Goal: Information Seeking & Learning: Learn about a topic

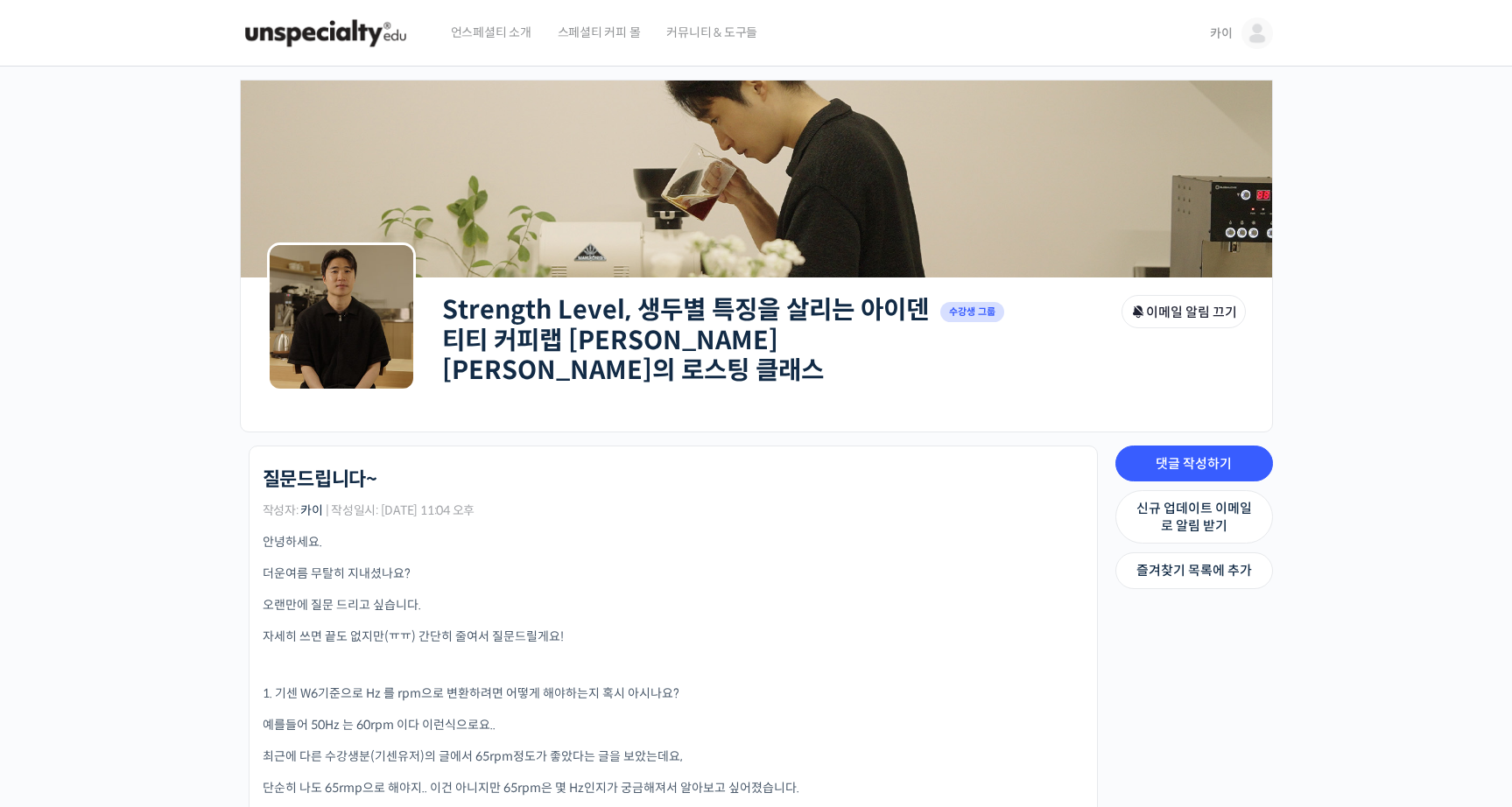
click at [642, 313] on link "Strength Level, 생두별 특징을 살리는 아이덴티티 커피랩 [PERSON_NAME] [PERSON_NAME]의 로스팅 클래스" at bounding box center [686, 340] width 487 height 92
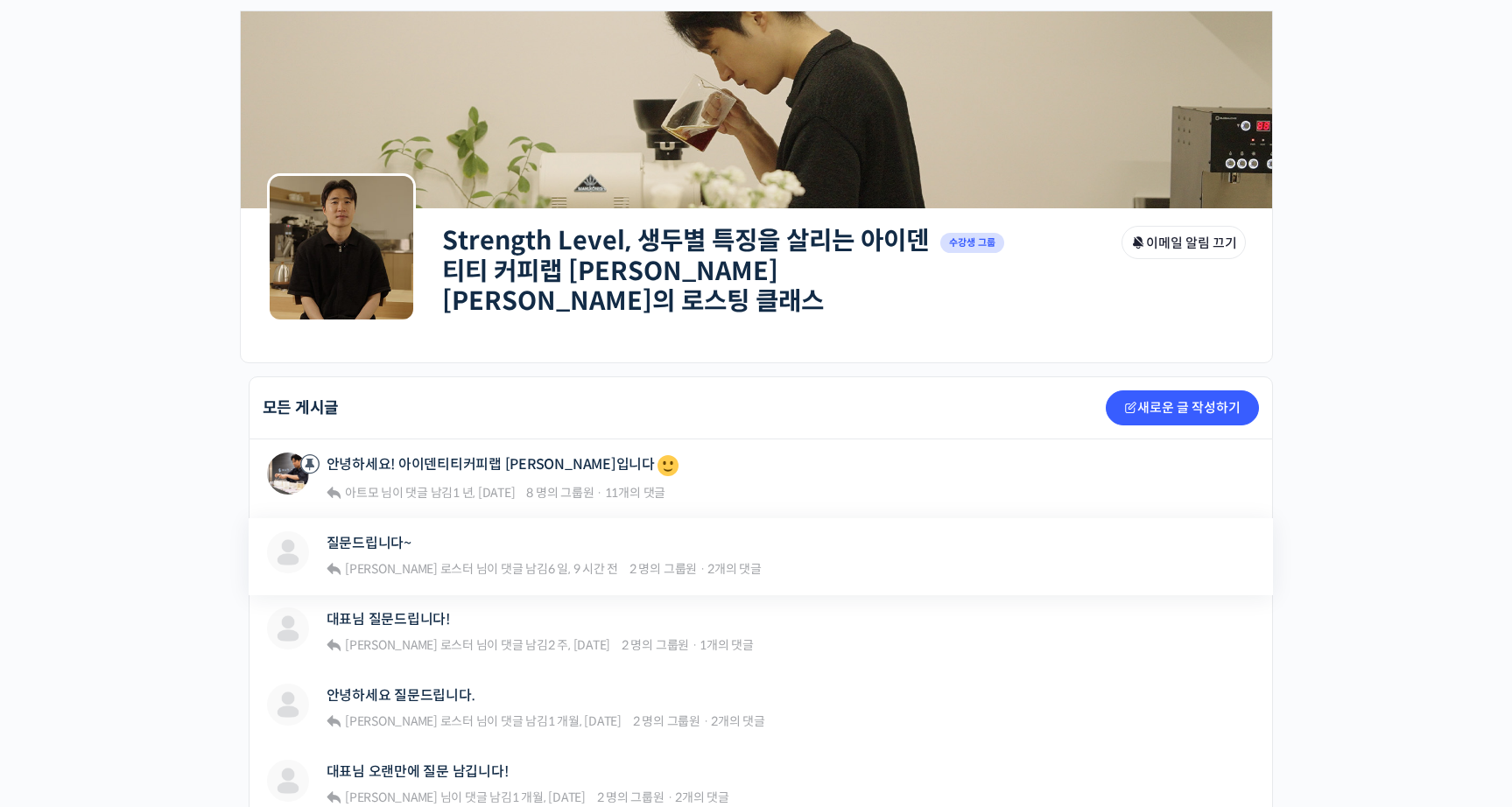
scroll to position [80, 0]
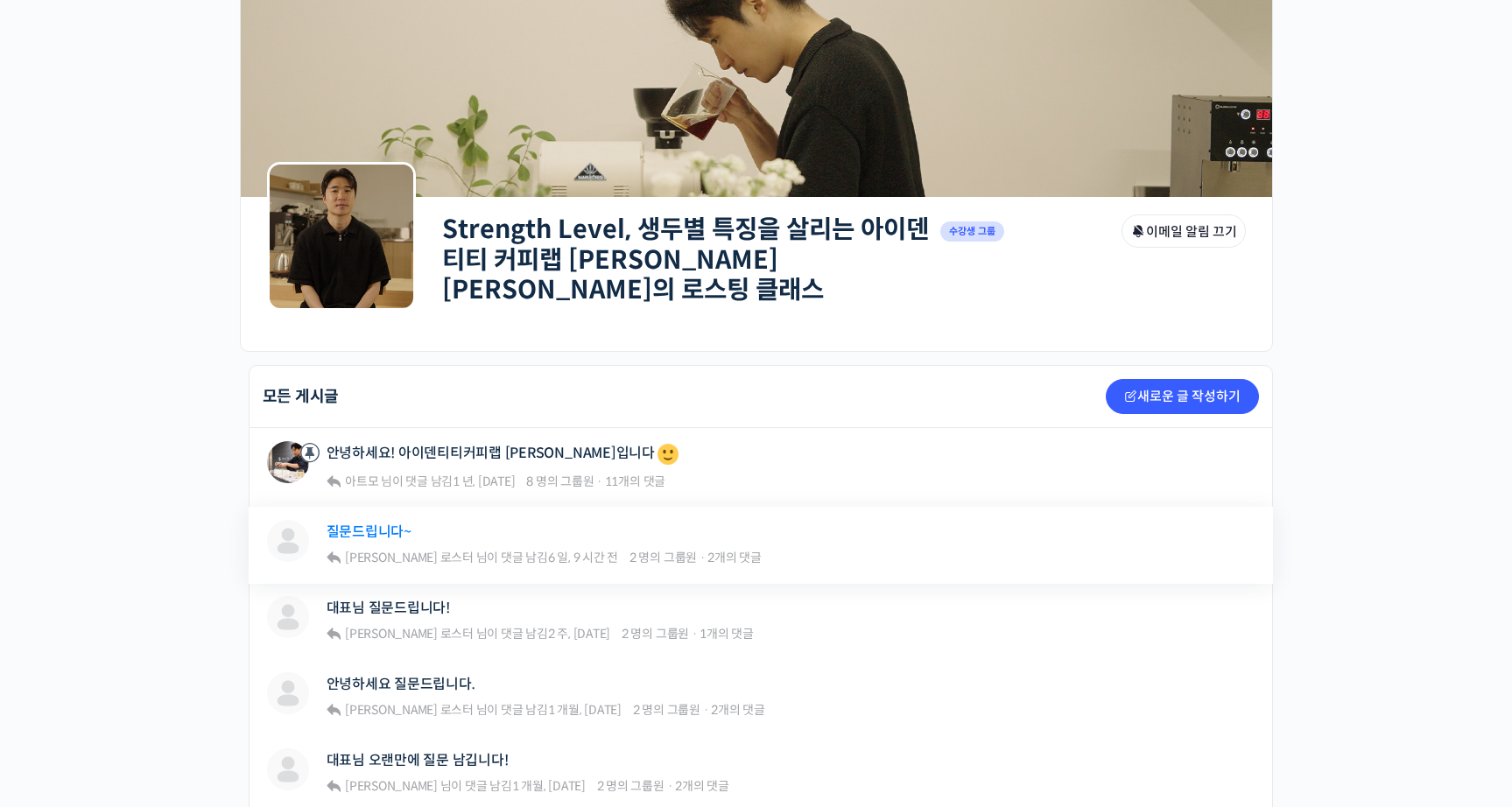
click at [390, 528] on link "질문드립니다~" at bounding box center [368, 531] width 85 height 17
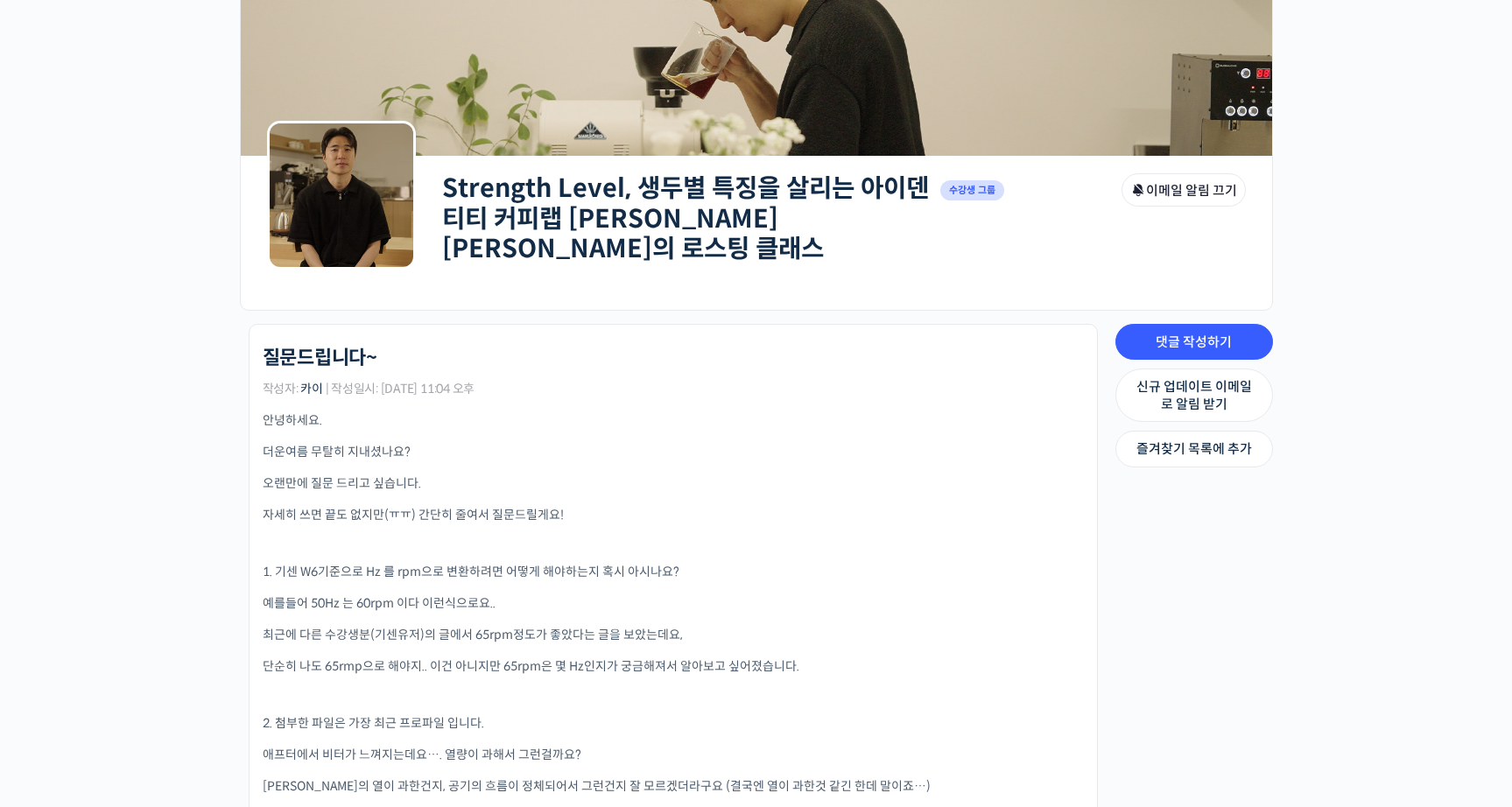
scroll to position [123, 0]
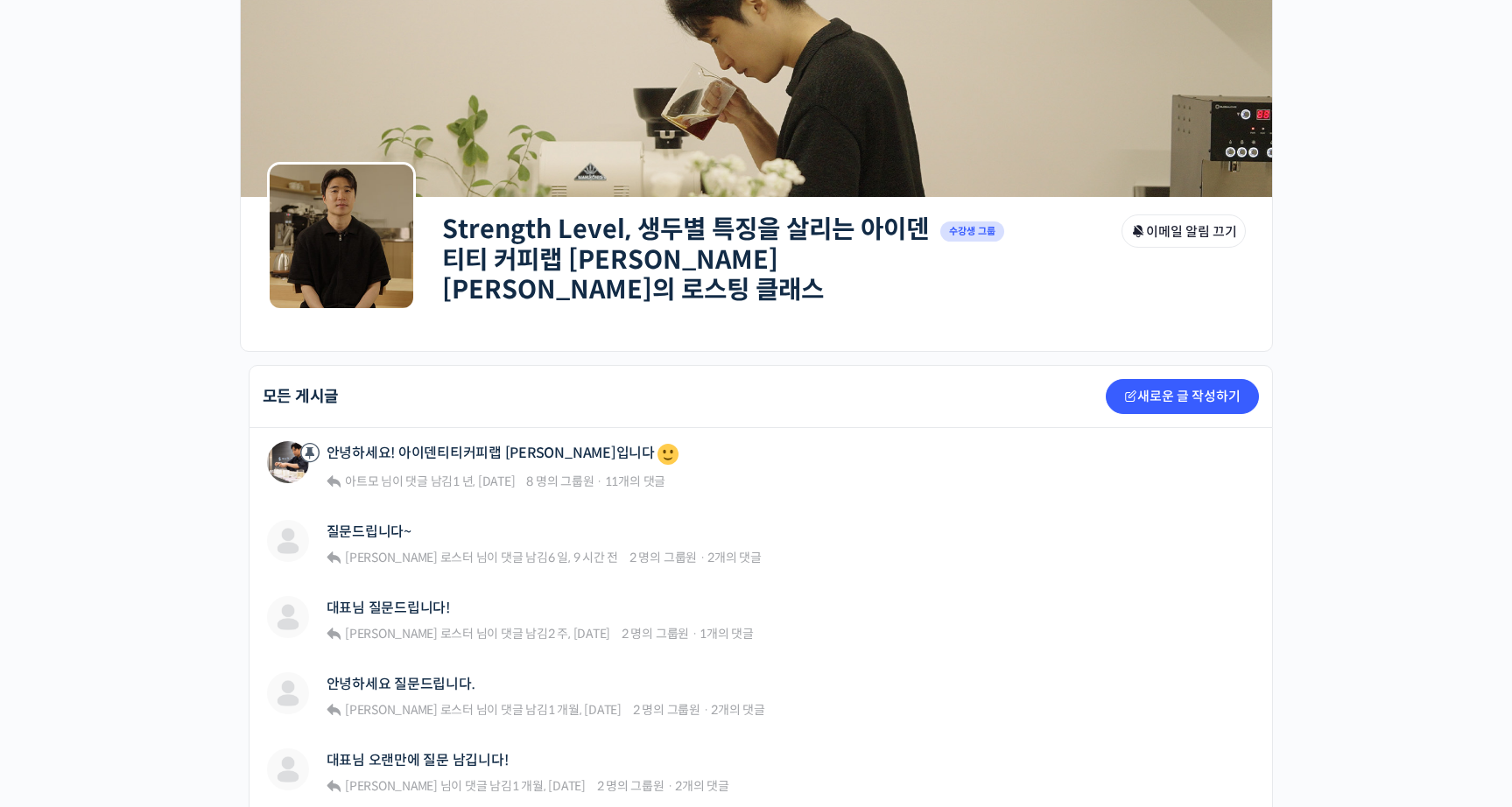
click at [572, 235] on link "Strength Level, 생두별 특징을 살리는 아이덴티티 커피랩 [PERSON_NAME] [PERSON_NAME]의 로스팅 클래스" at bounding box center [686, 259] width 487 height 92
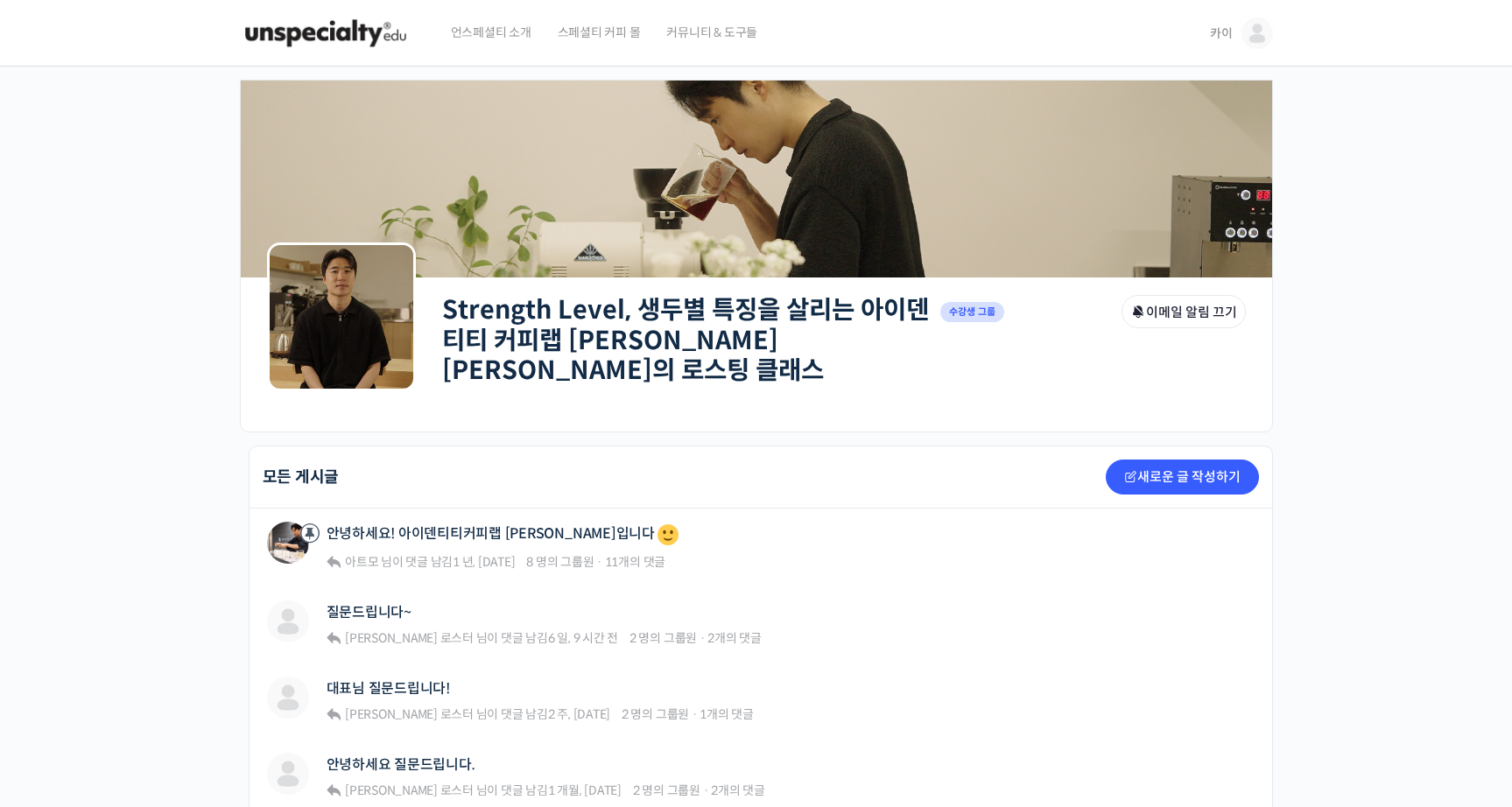
click at [572, 235] on img at bounding box center [756, 179] width 1031 height 238
click at [568, 309] on link "Strength Level, 생두별 특징을 살리는 아이덴티티 커피랩 [PERSON_NAME] [PERSON_NAME]의 로스팅 클래스" at bounding box center [686, 340] width 487 height 92
click at [402, 680] on link "대표님 질문드립니다!" at bounding box center [388, 688] width 123 height 17
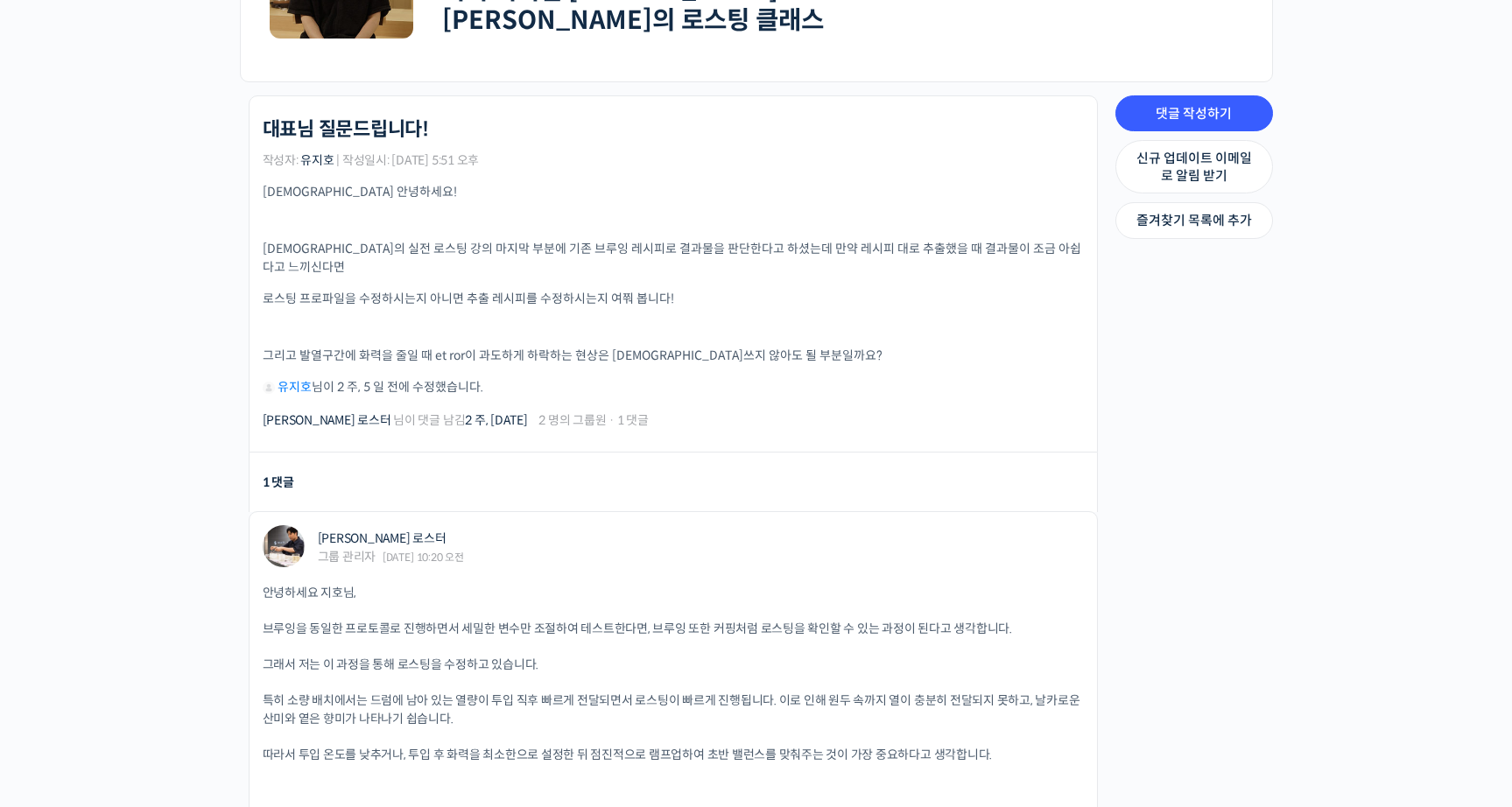
scroll to position [708, 0]
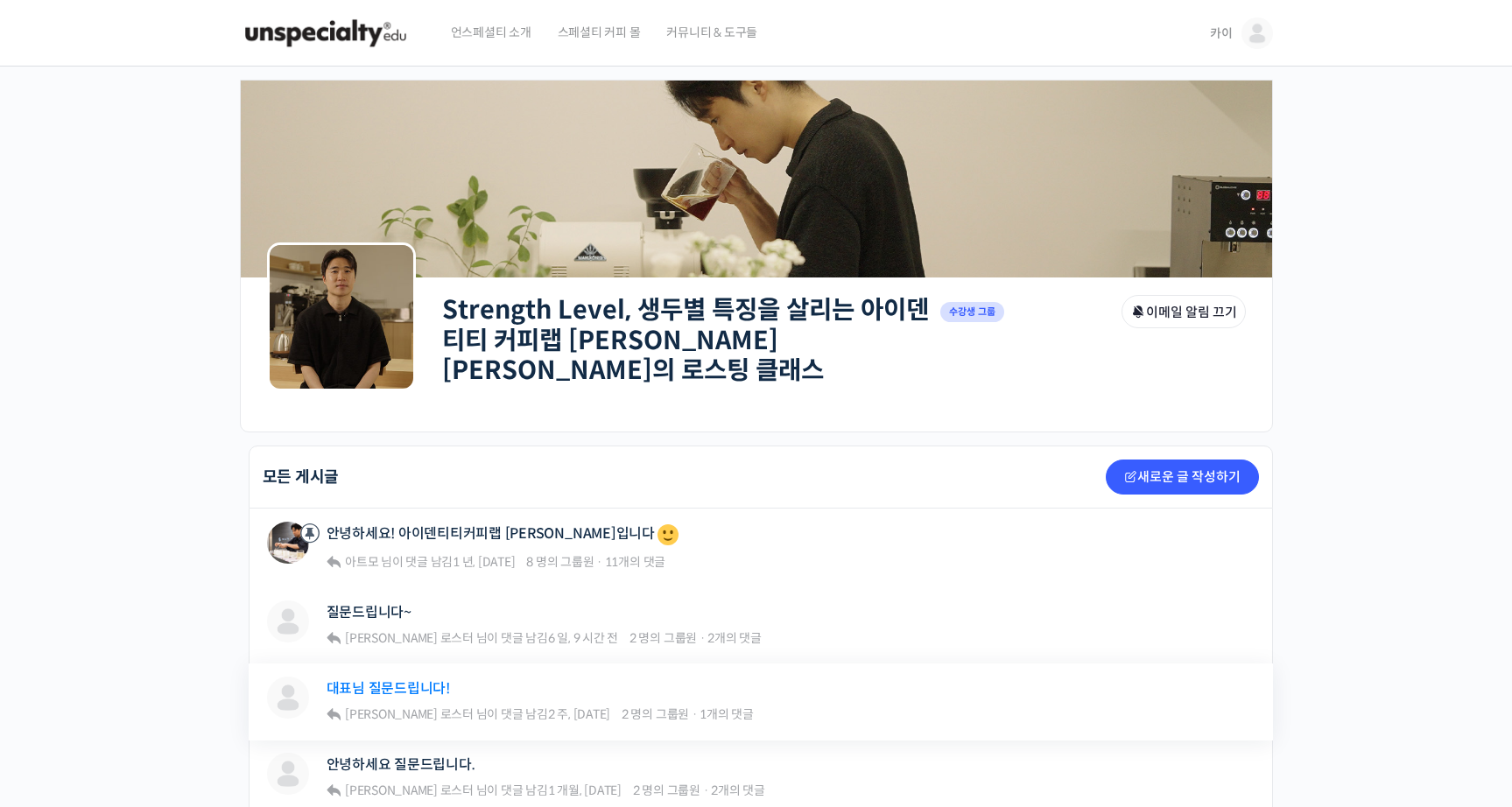
click at [436, 685] on link "대표님 질문드립니다!" at bounding box center [388, 688] width 123 height 17
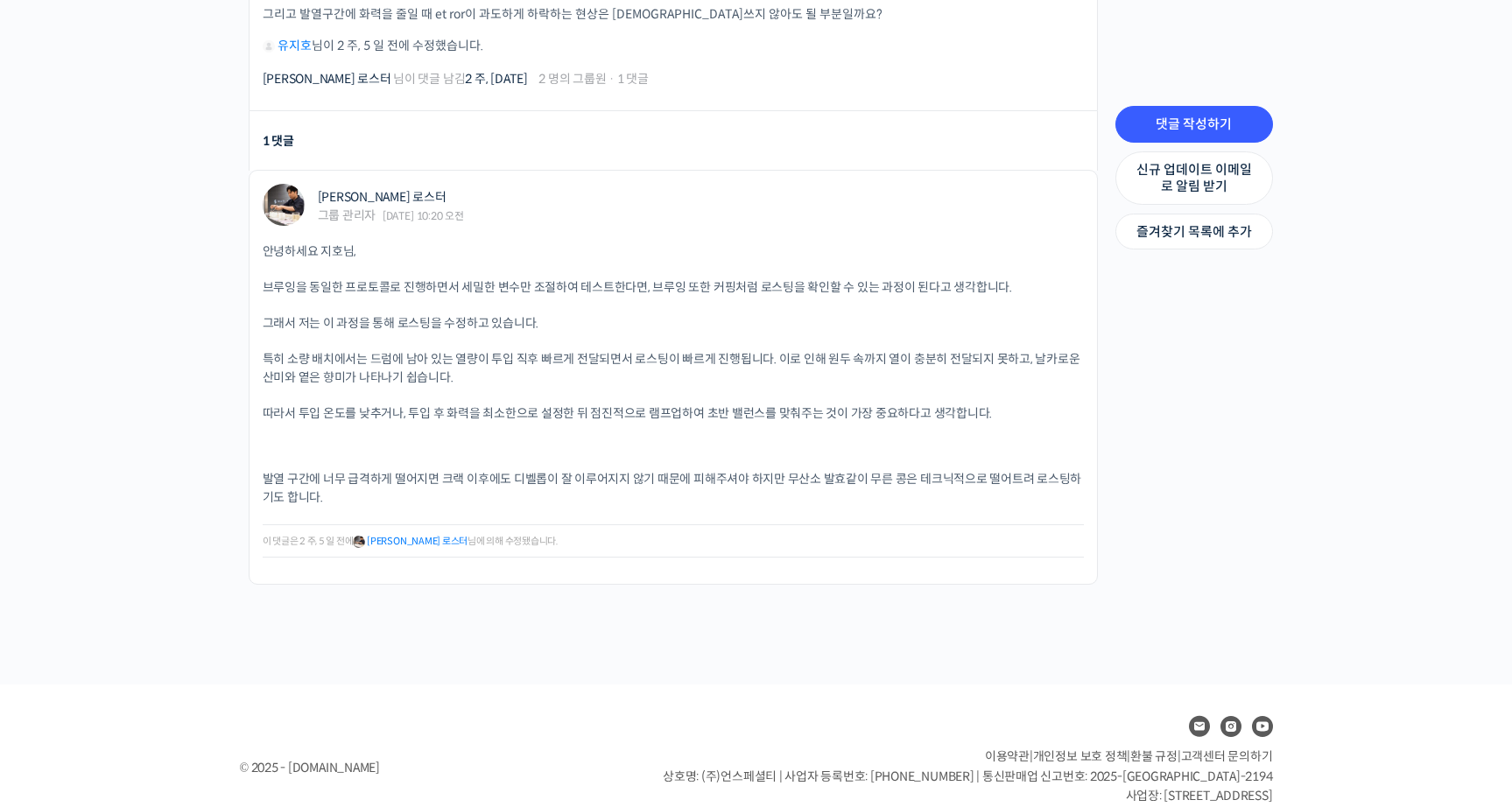
scroll to position [708, 0]
